Goal: Information Seeking & Learning: Learn about a topic

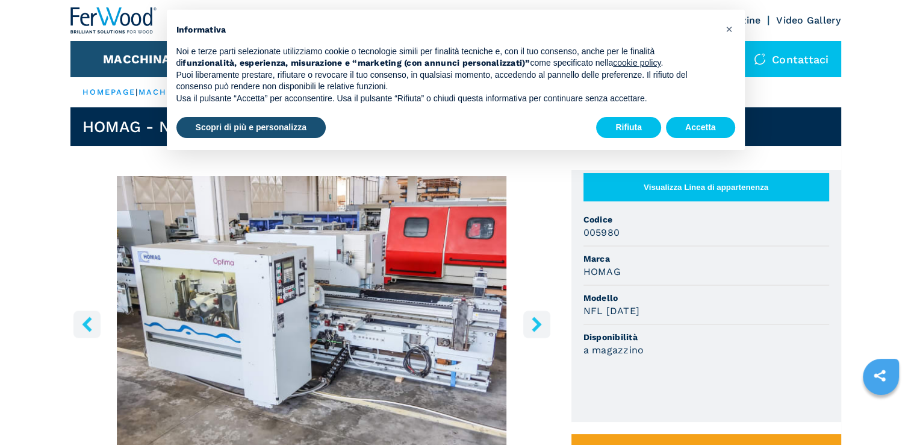
click at [534, 322] on icon "right-button" at bounding box center [536, 323] width 15 height 15
click at [535, 322] on icon "right-button" at bounding box center [536, 323] width 15 height 15
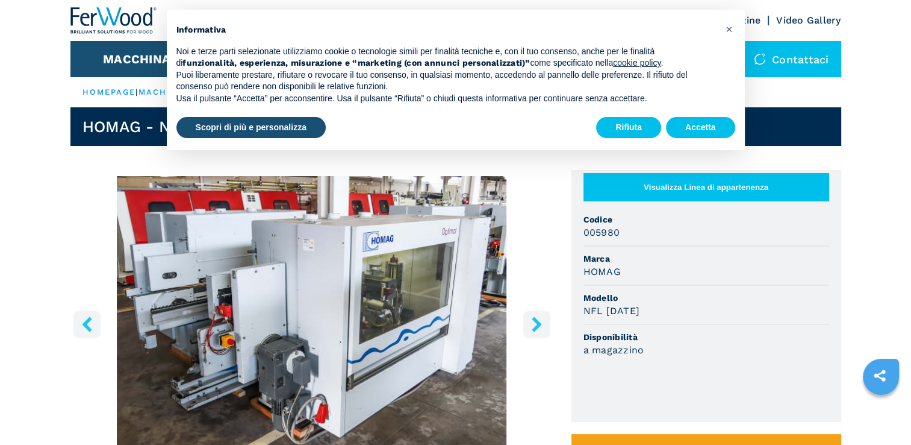
click at [535, 322] on icon "right-button" at bounding box center [536, 323] width 15 height 15
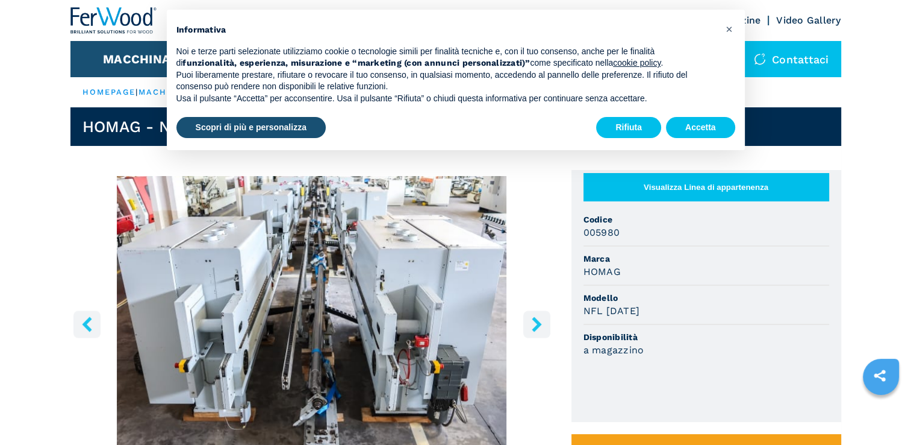
click at [535, 322] on icon "right-button" at bounding box center [536, 323] width 15 height 15
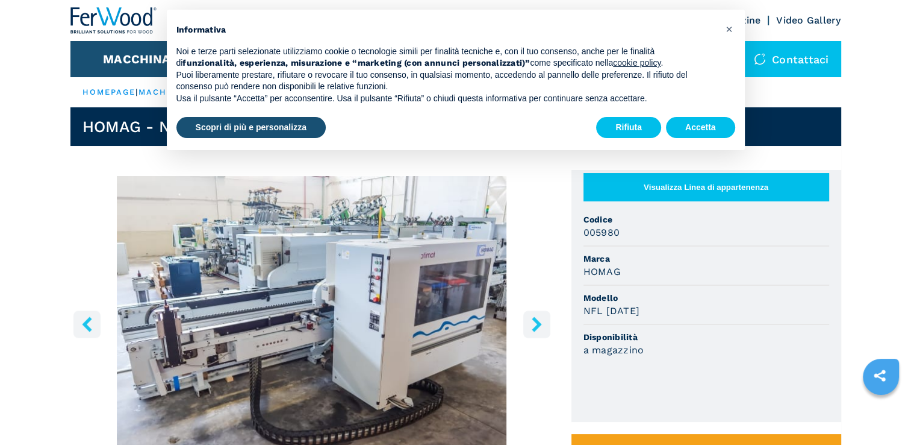
click at [535, 322] on icon "right-button" at bounding box center [536, 323] width 15 height 15
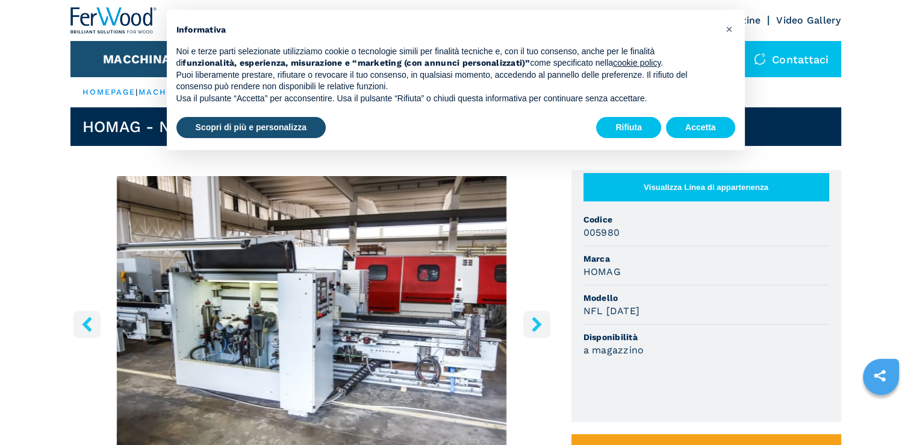
click at [535, 322] on icon "right-button" at bounding box center [536, 323] width 15 height 15
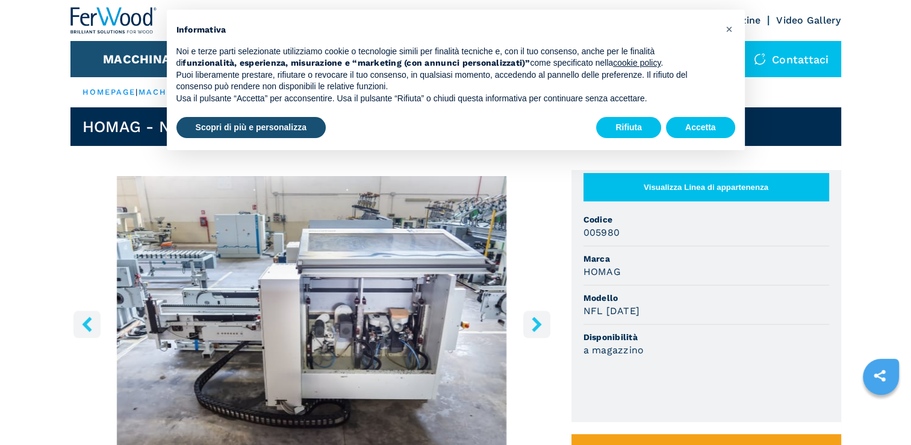
click at [535, 322] on icon "right-button" at bounding box center [536, 323] width 15 height 15
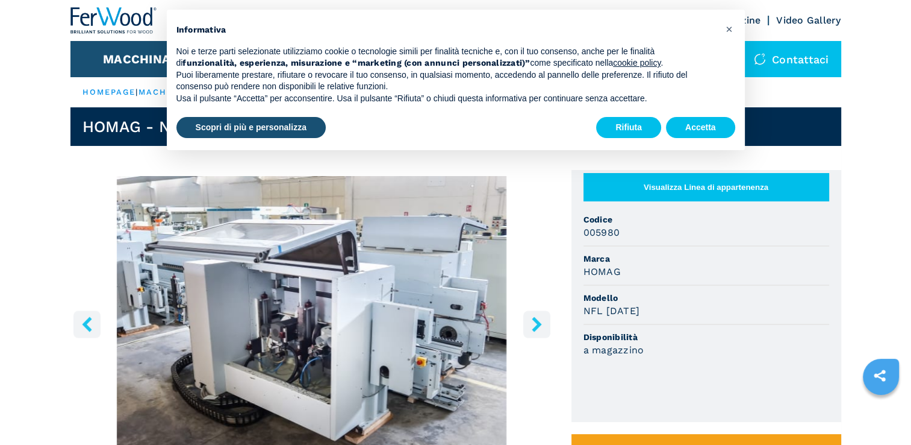
click at [535, 322] on icon "right-button" at bounding box center [536, 323] width 15 height 15
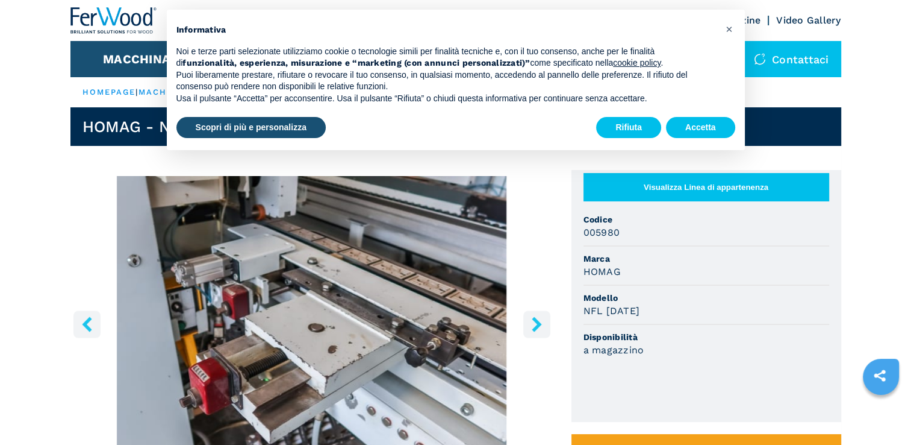
click at [535, 322] on icon "right-button" at bounding box center [536, 323] width 15 height 15
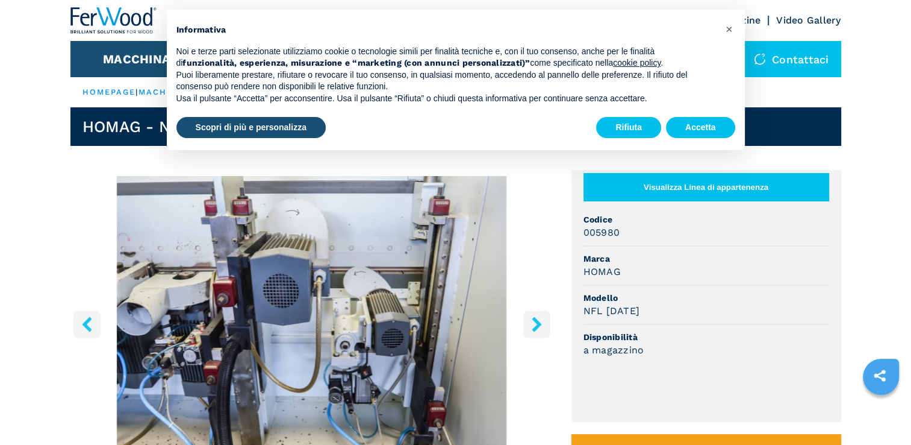
click at [535, 322] on icon "right-button" at bounding box center [536, 323] width 15 height 15
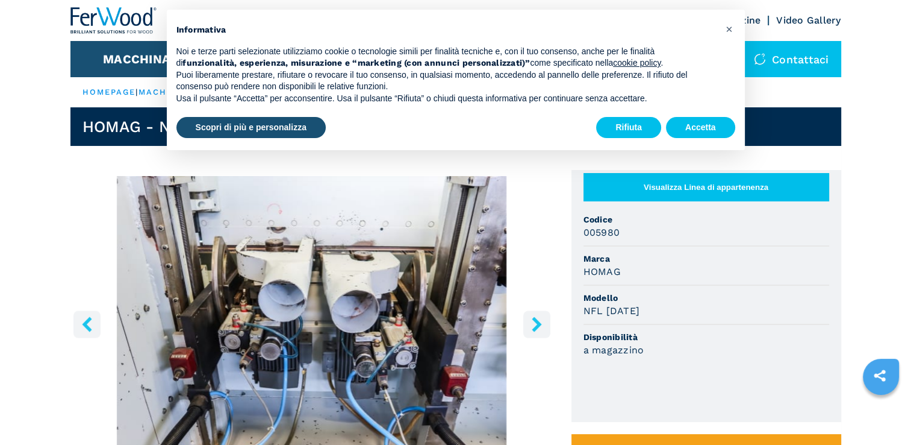
click at [535, 322] on icon "right-button" at bounding box center [536, 323] width 15 height 15
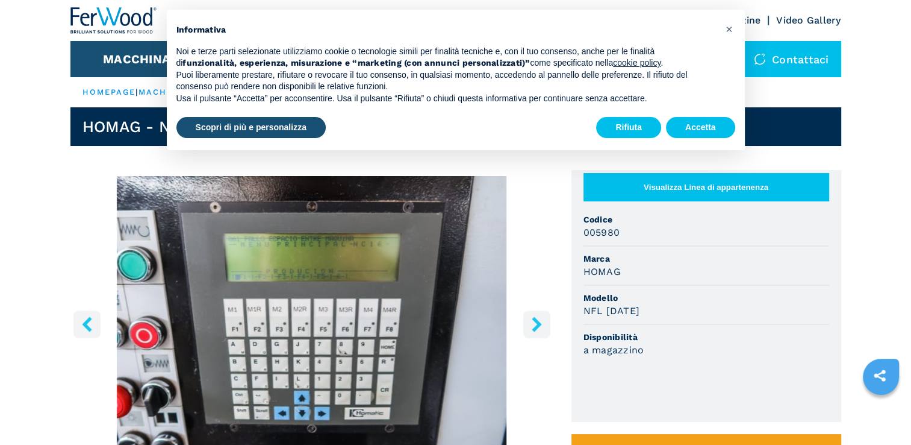
click at [535, 322] on icon "right-button" at bounding box center [536, 323] width 15 height 15
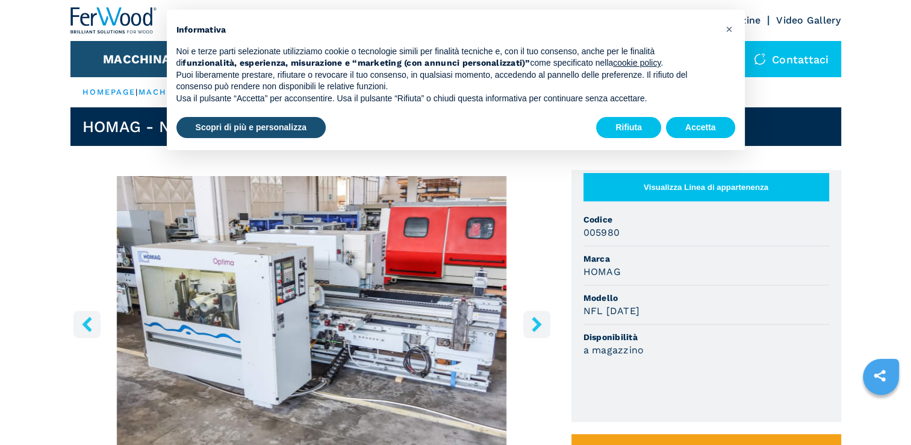
click at [535, 322] on icon "right-button" at bounding box center [536, 323] width 15 height 15
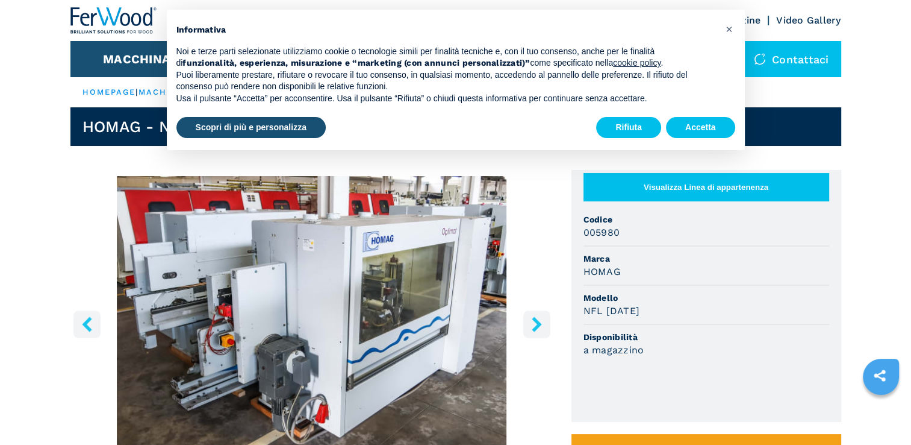
click at [535, 322] on icon "right-button" at bounding box center [536, 323] width 15 height 15
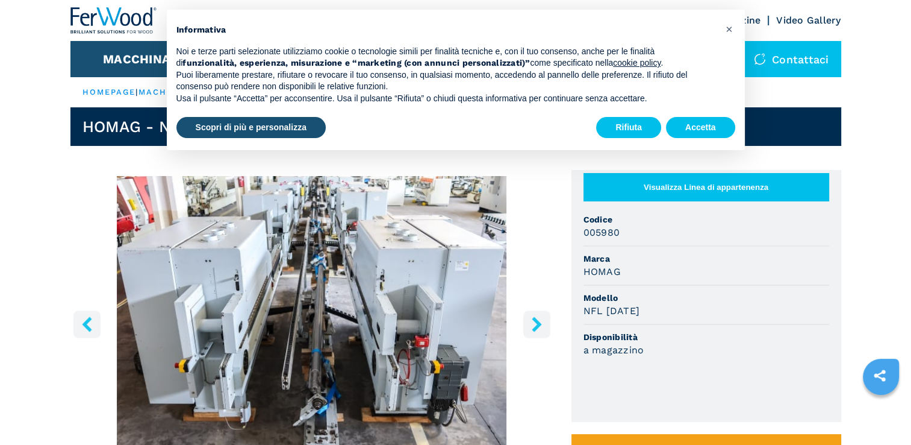
click at [535, 322] on icon "right-button" at bounding box center [536, 323] width 15 height 15
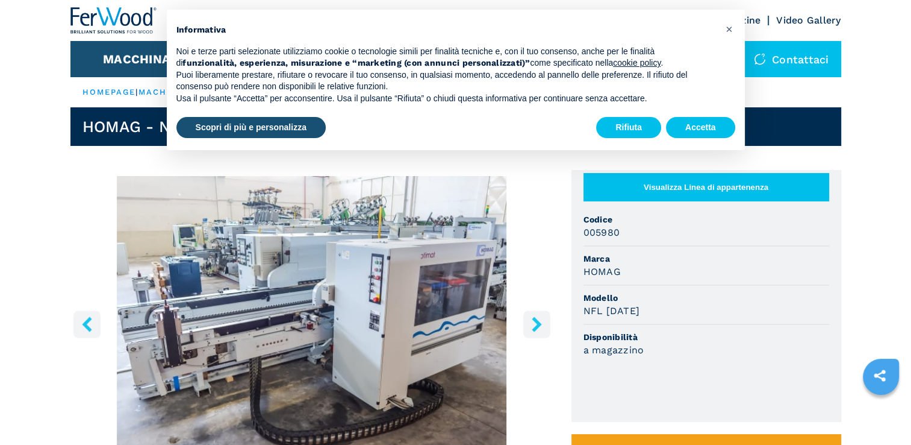
click at [535, 322] on icon "right-button" at bounding box center [536, 323] width 15 height 15
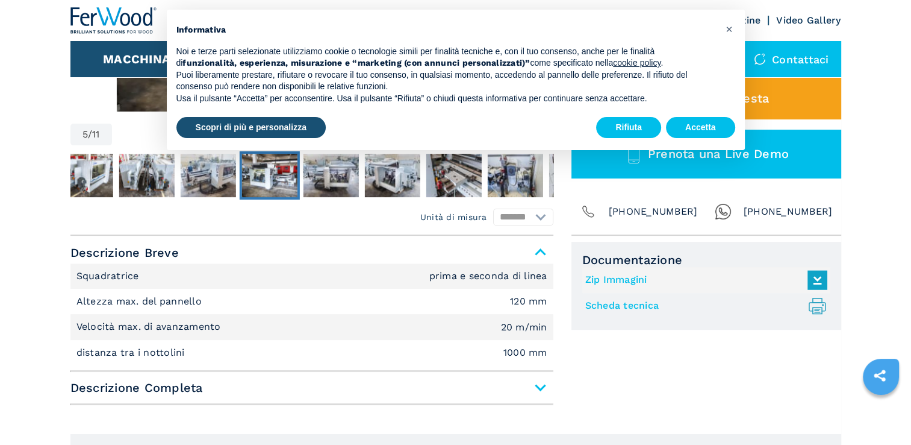
scroll to position [361, 0]
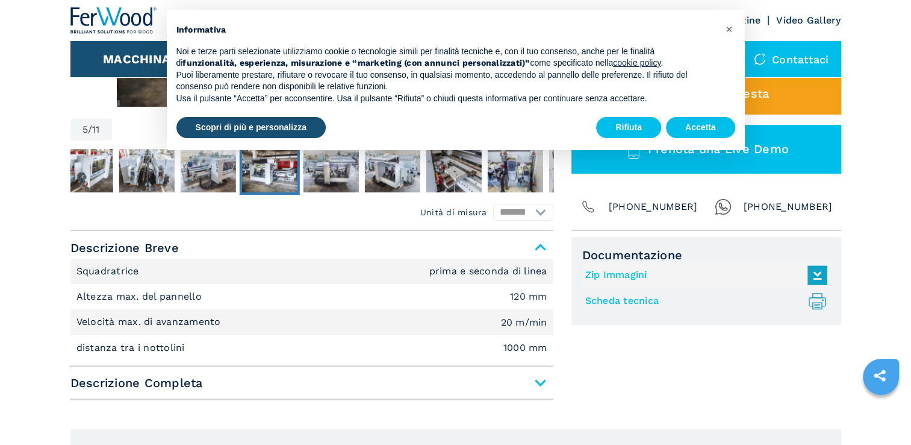
click at [536, 380] on span "Descrizione Completa" at bounding box center [311, 383] width 483 height 22
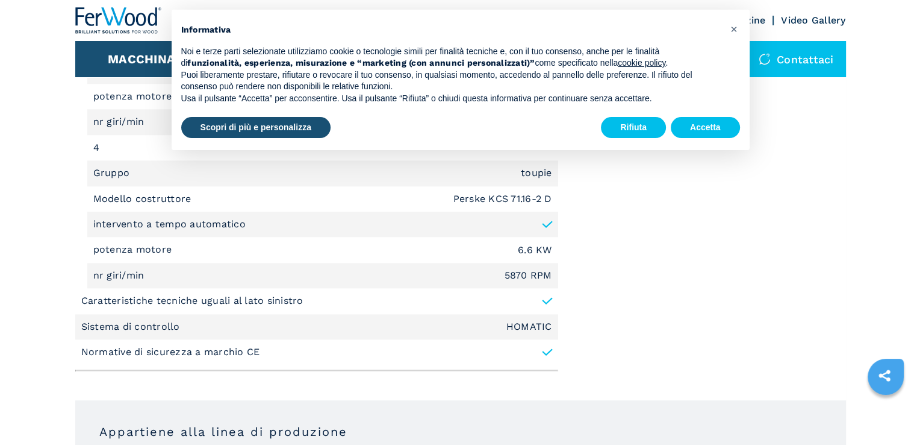
scroll to position [1385, 0]
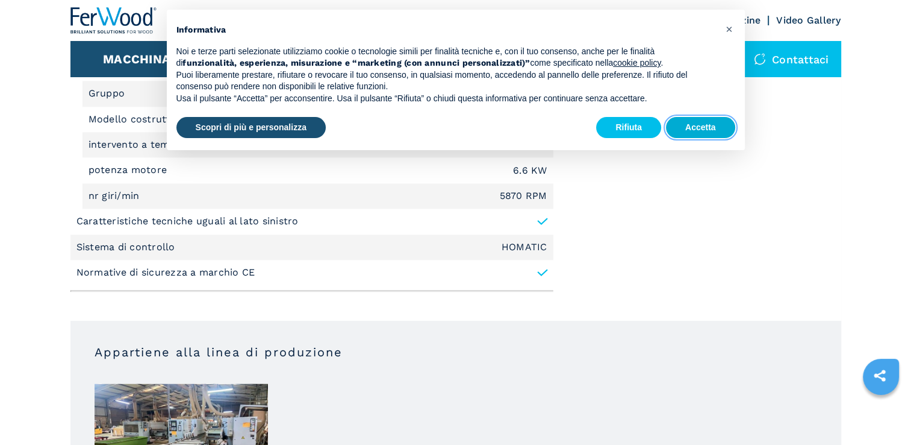
click at [702, 128] on button "Accetta" at bounding box center [700, 128] width 69 height 22
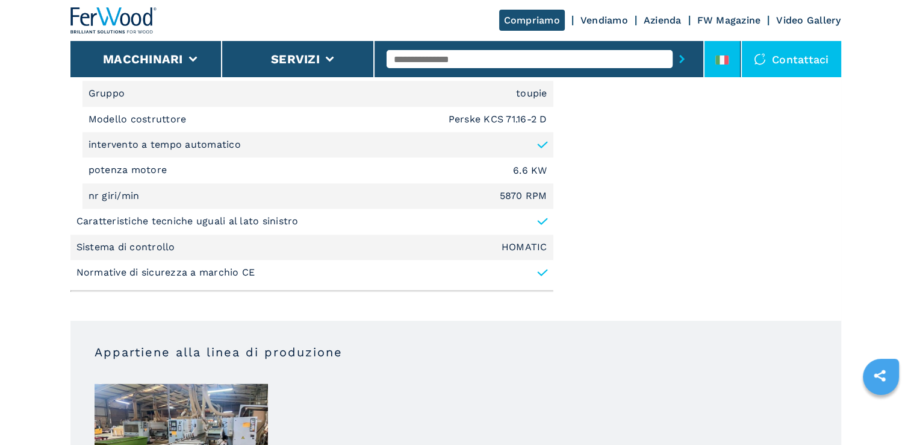
click at [725, 57] on icon at bounding box center [722, 59] width 13 height 9
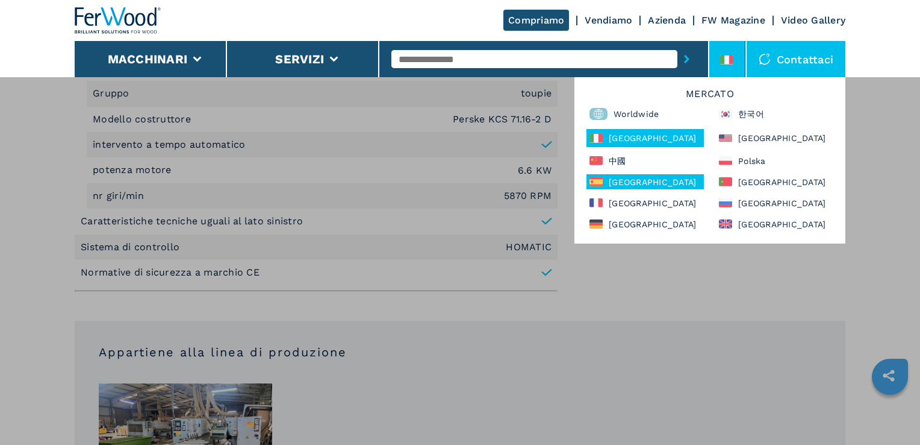
click at [624, 182] on div "España" at bounding box center [645, 181] width 117 height 15
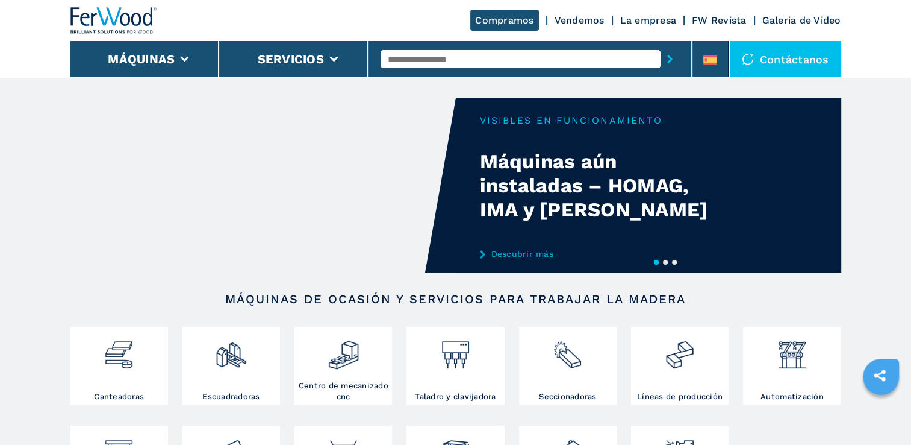
click at [405, 57] on input "text" at bounding box center [521, 59] width 280 height 18
click at [403, 63] on input "text" at bounding box center [521, 59] width 280 height 18
type input "****"
click at [661, 45] on button "submit-button" at bounding box center [670, 59] width 19 height 28
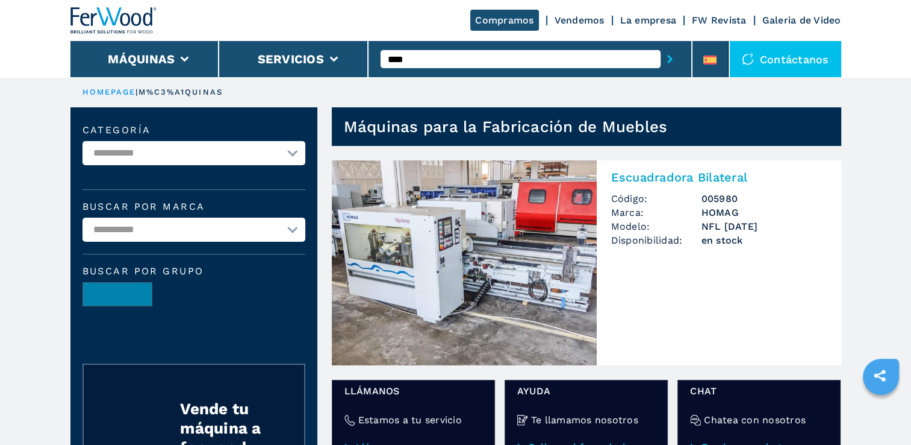
click at [410, 81] on ul "HOMEPAGE | m%C3%A1quinas" at bounding box center [455, 92] width 771 height 30
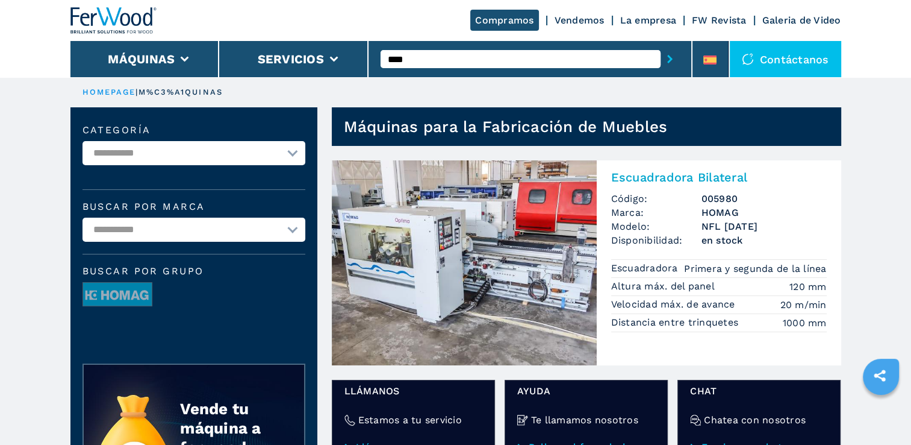
click at [434, 212] on img at bounding box center [464, 262] width 265 height 205
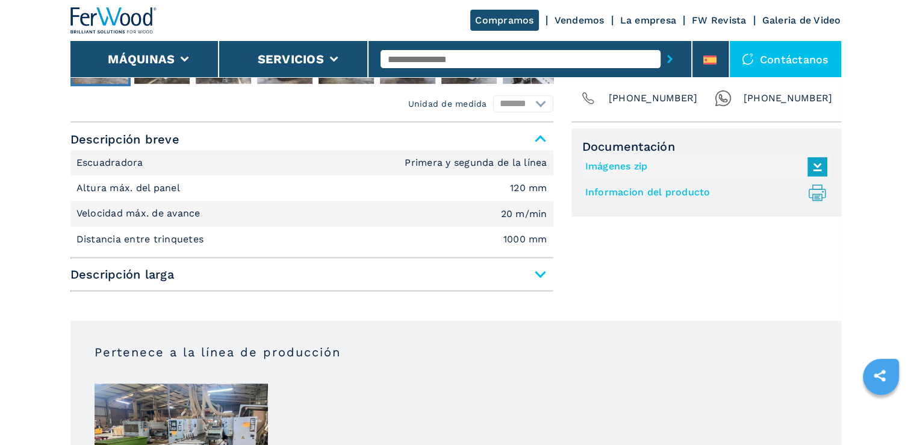
click at [539, 272] on span "Descripción larga" at bounding box center [311, 274] width 483 height 22
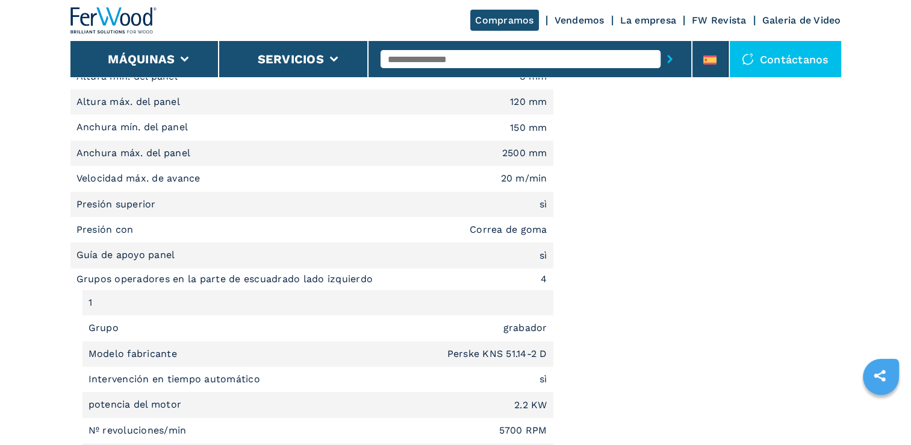
scroll to position [723, 0]
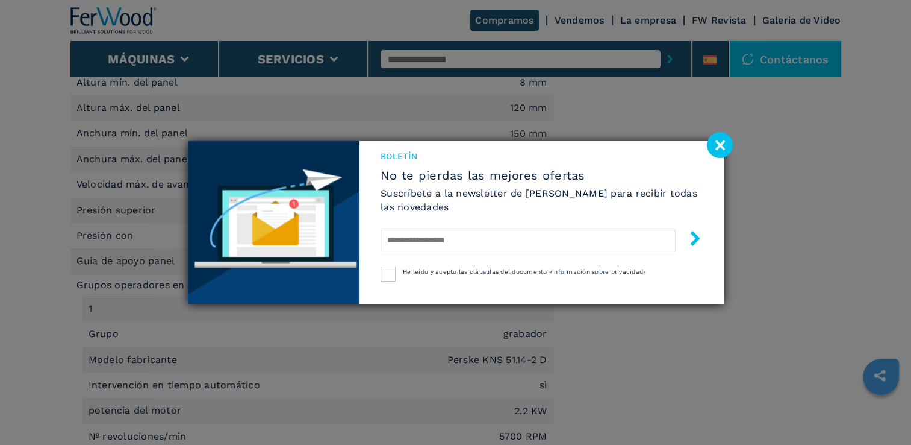
click at [714, 142] on image at bounding box center [720, 145] width 26 height 26
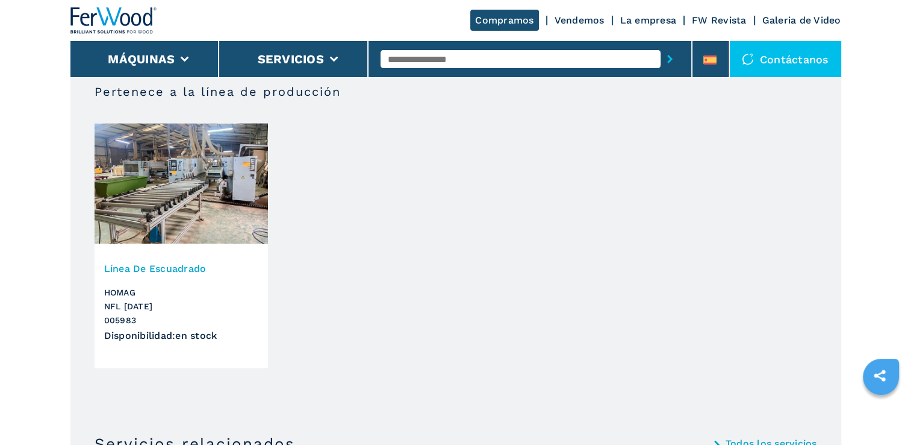
scroll to position [1687, 0]
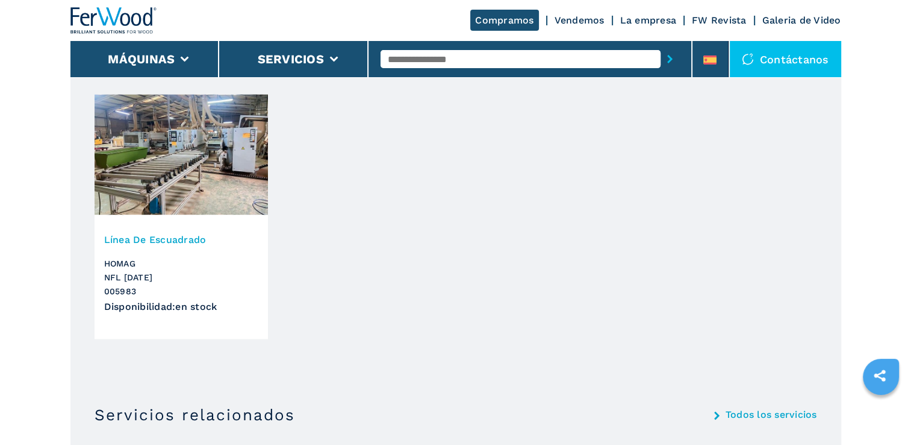
click at [188, 166] on img at bounding box center [181, 154] width 173 height 120
click at [180, 170] on img at bounding box center [181, 154] width 173 height 120
click at [180, 169] on img at bounding box center [181, 154] width 173 height 120
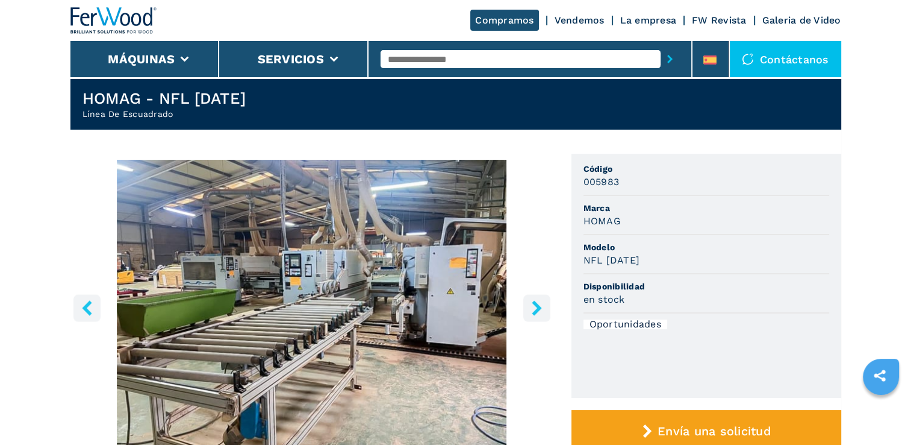
scroll to position [28, 0]
click at [536, 307] on icon "right-button" at bounding box center [536, 307] width 15 height 15
click at [536, 307] on icon "right-button" at bounding box center [537, 307] width 10 height 15
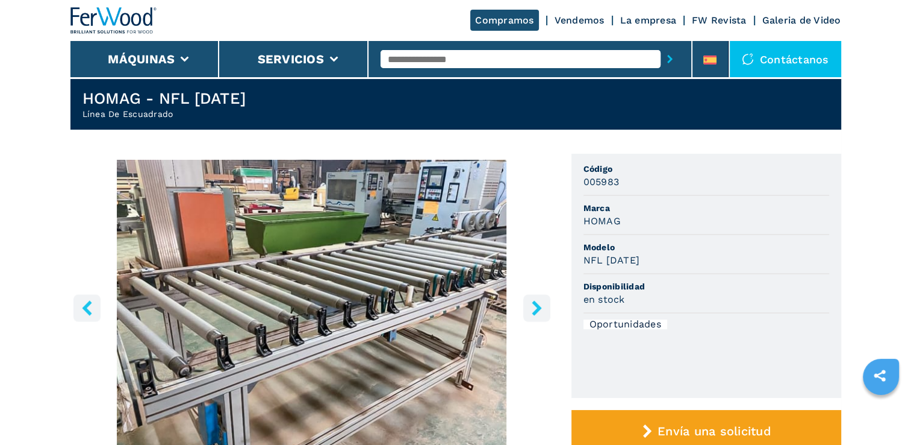
click at [536, 307] on icon "right-button" at bounding box center [537, 307] width 10 height 15
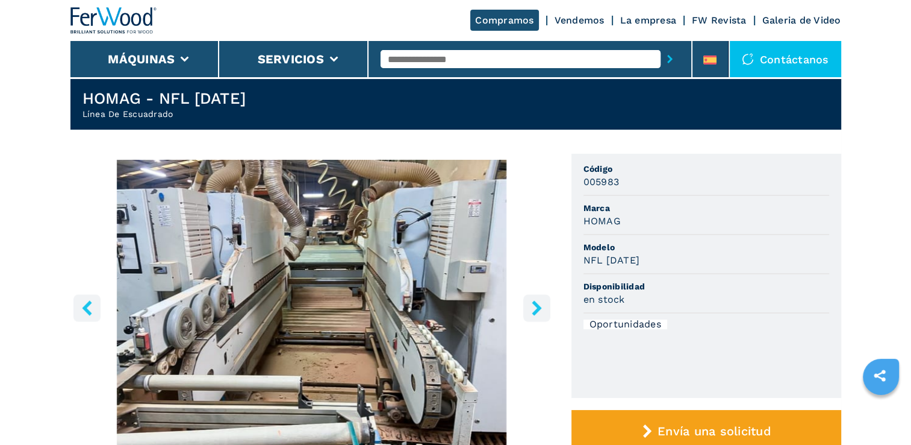
click at [537, 305] on icon "right-button" at bounding box center [537, 307] width 10 height 15
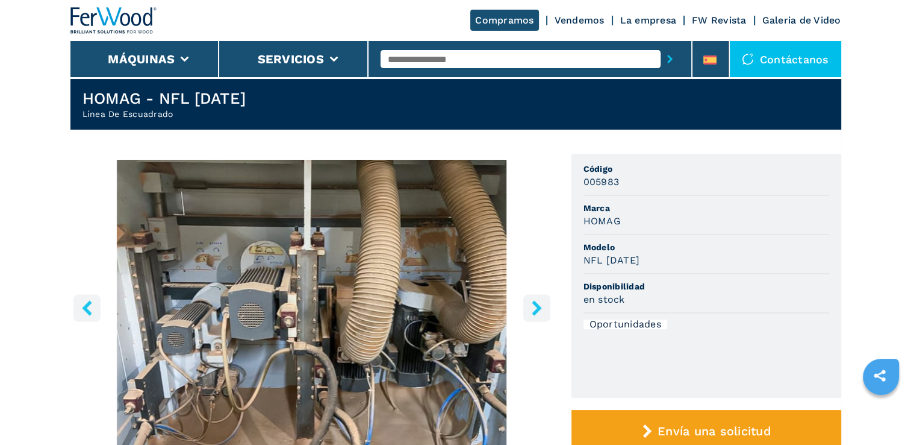
click at [537, 305] on icon "right-button" at bounding box center [537, 307] width 10 height 15
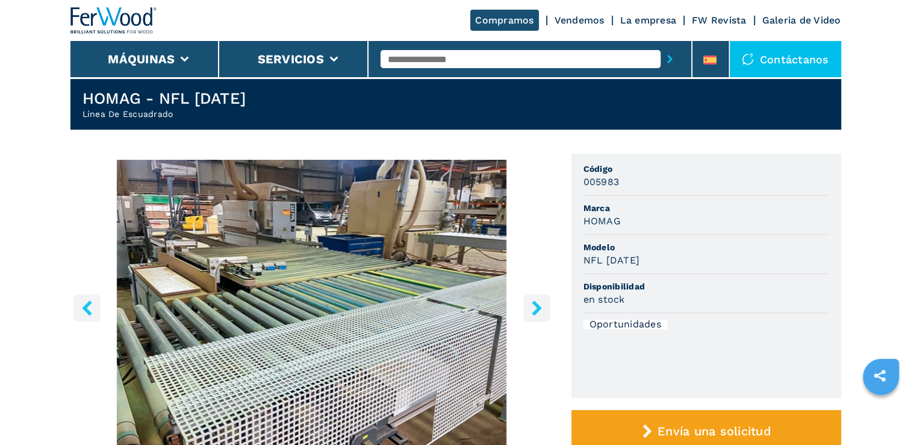
click at [537, 305] on icon "right-button" at bounding box center [537, 307] width 10 height 15
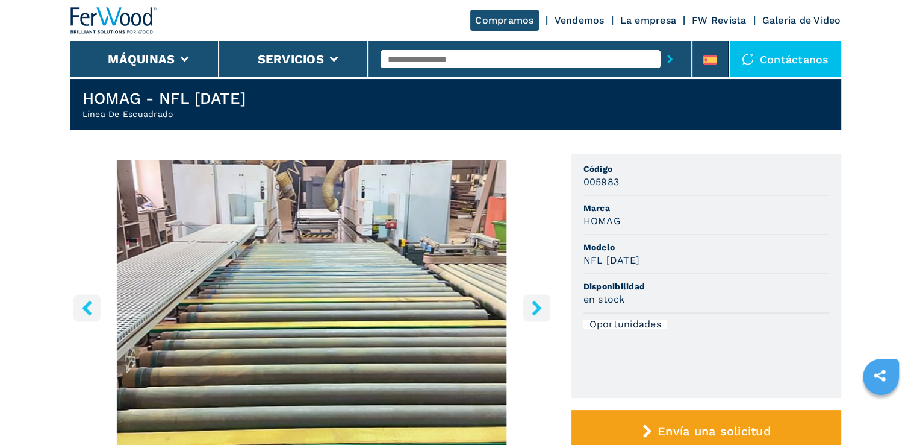
click at [537, 305] on icon "right-button" at bounding box center [537, 307] width 10 height 15
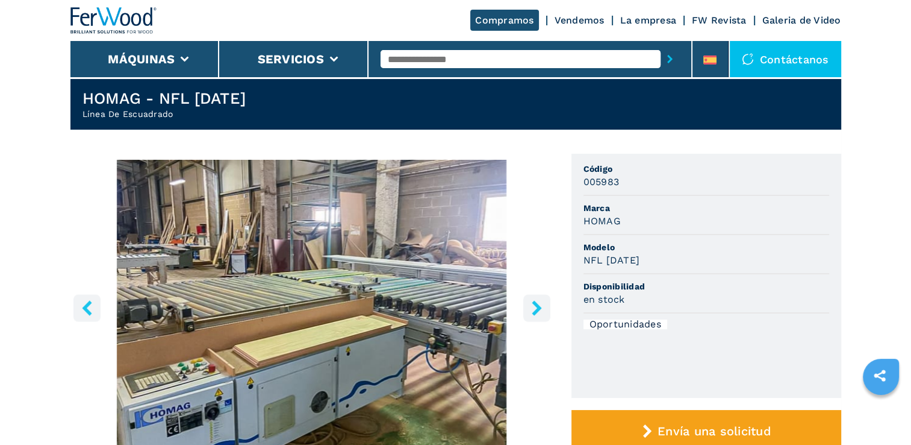
click at [537, 305] on icon "right-button" at bounding box center [537, 307] width 10 height 15
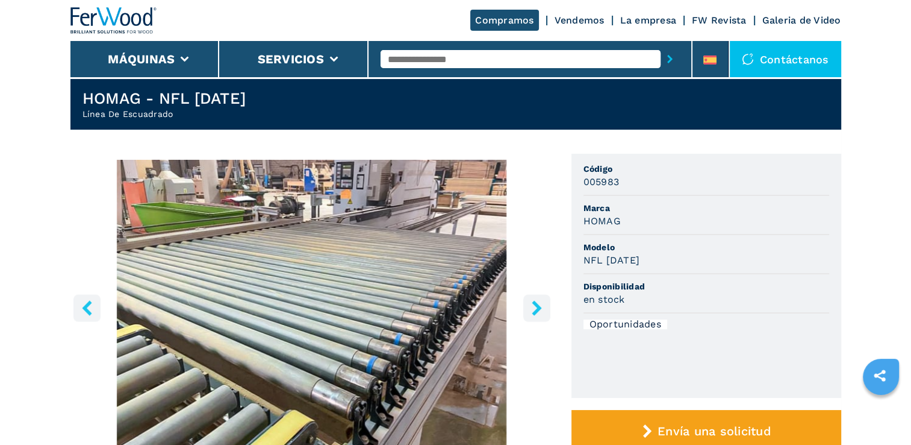
click at [537, 305] on icon "right-button" at bounding box center [537, 307] width 10 height 15
